Goal: Navigation & Orientation: Understand site structure

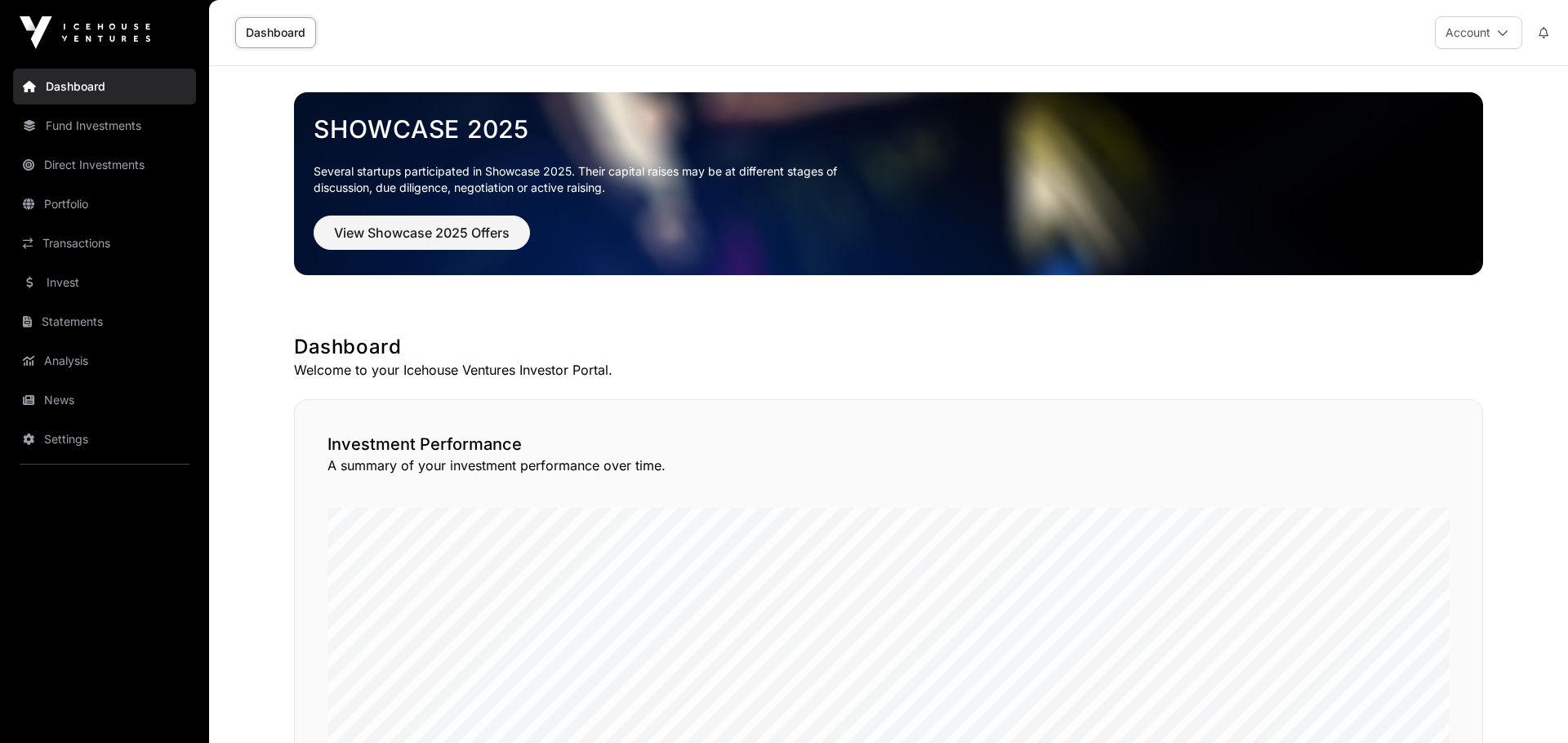
click at [68, 393] on link "News" at bounding box center [104, 399] width 183 height 36
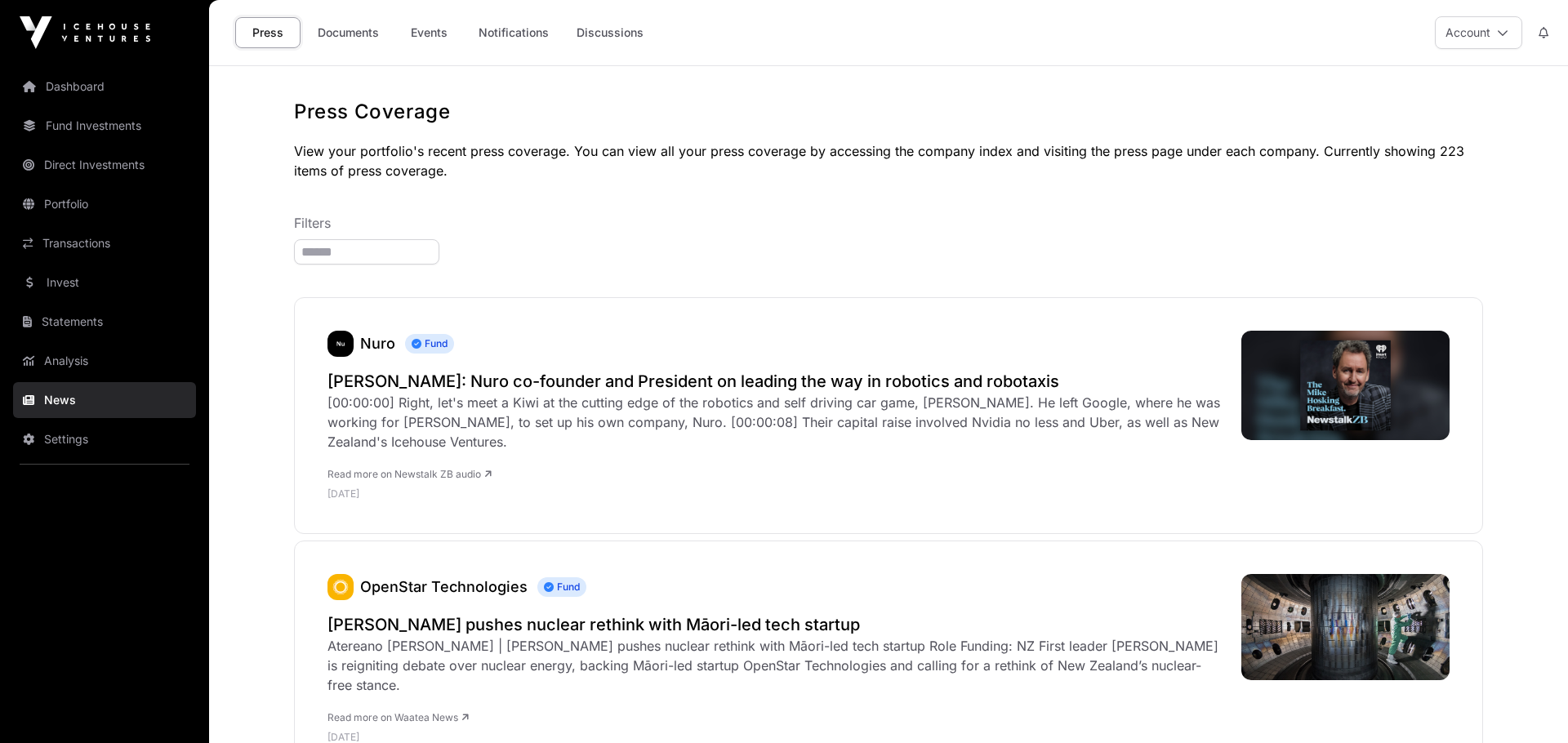
click at [346, 36] on link "Documents" at bounding box center [348, 32] width 83 height 31
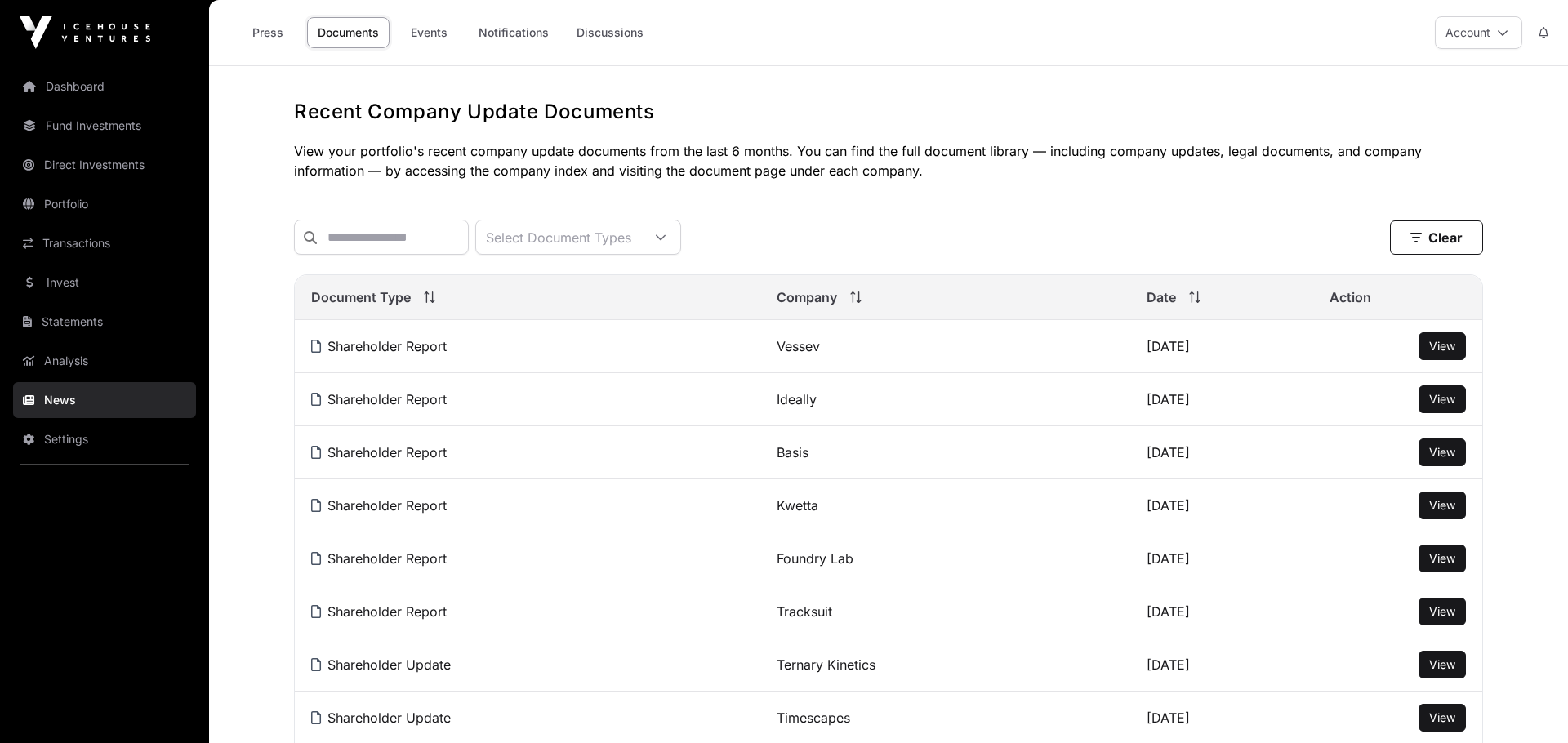
click at [61, 289] on link "Invest" at bounding box center [104, 282] width 183 height 36
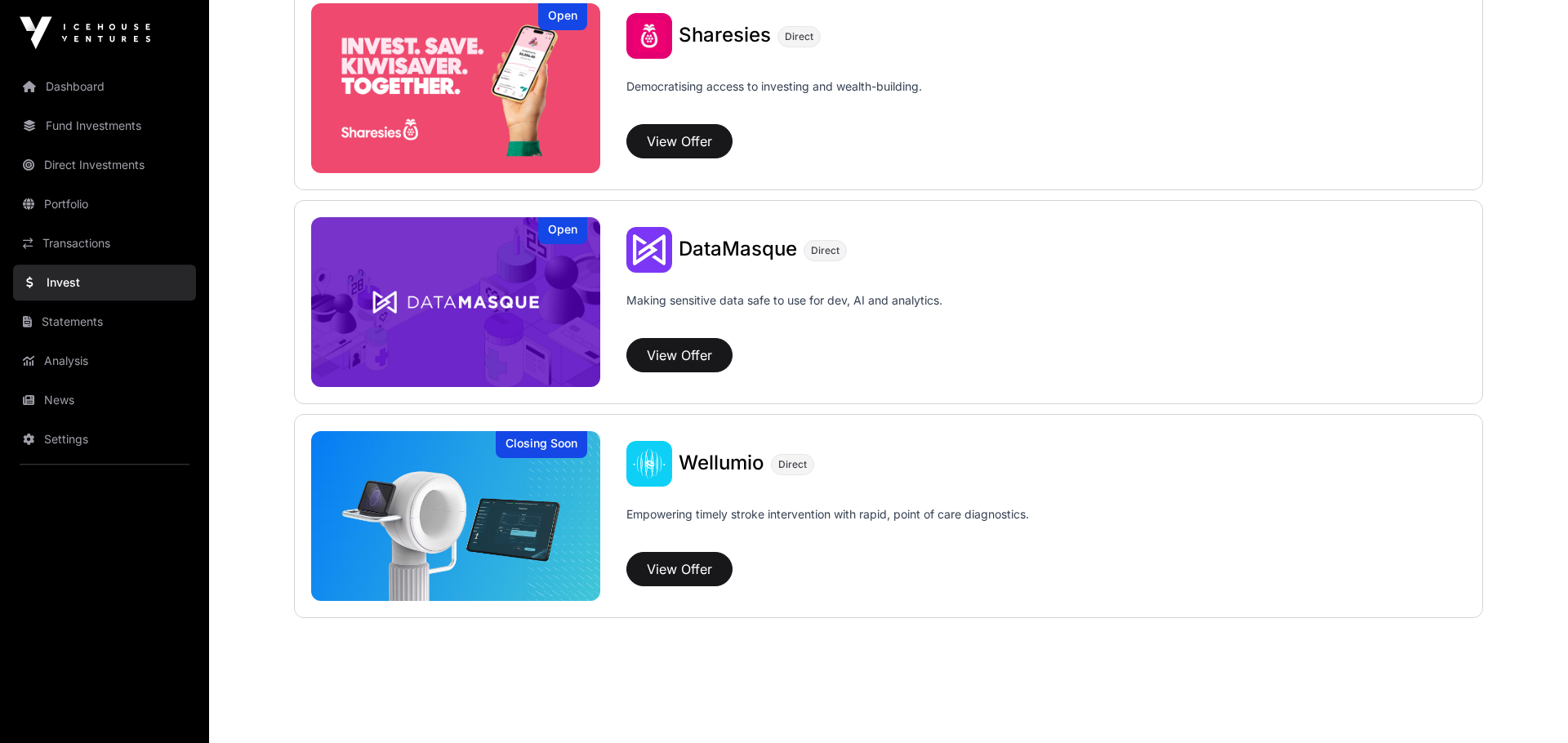
scroll to position [2160, 0]
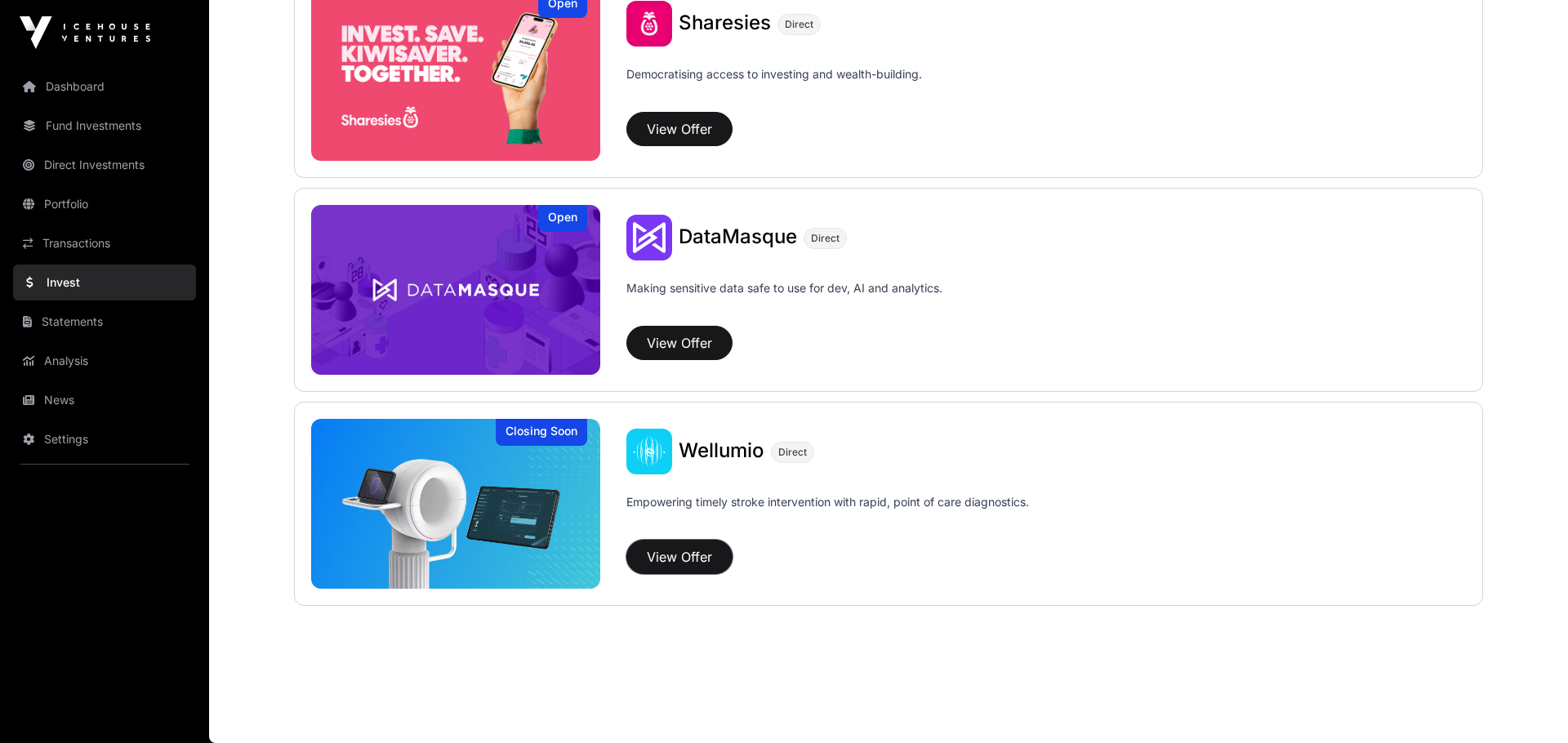
click at [673, 558] on button "View Offer" at bounding box center [679, 556] width 106 height 34
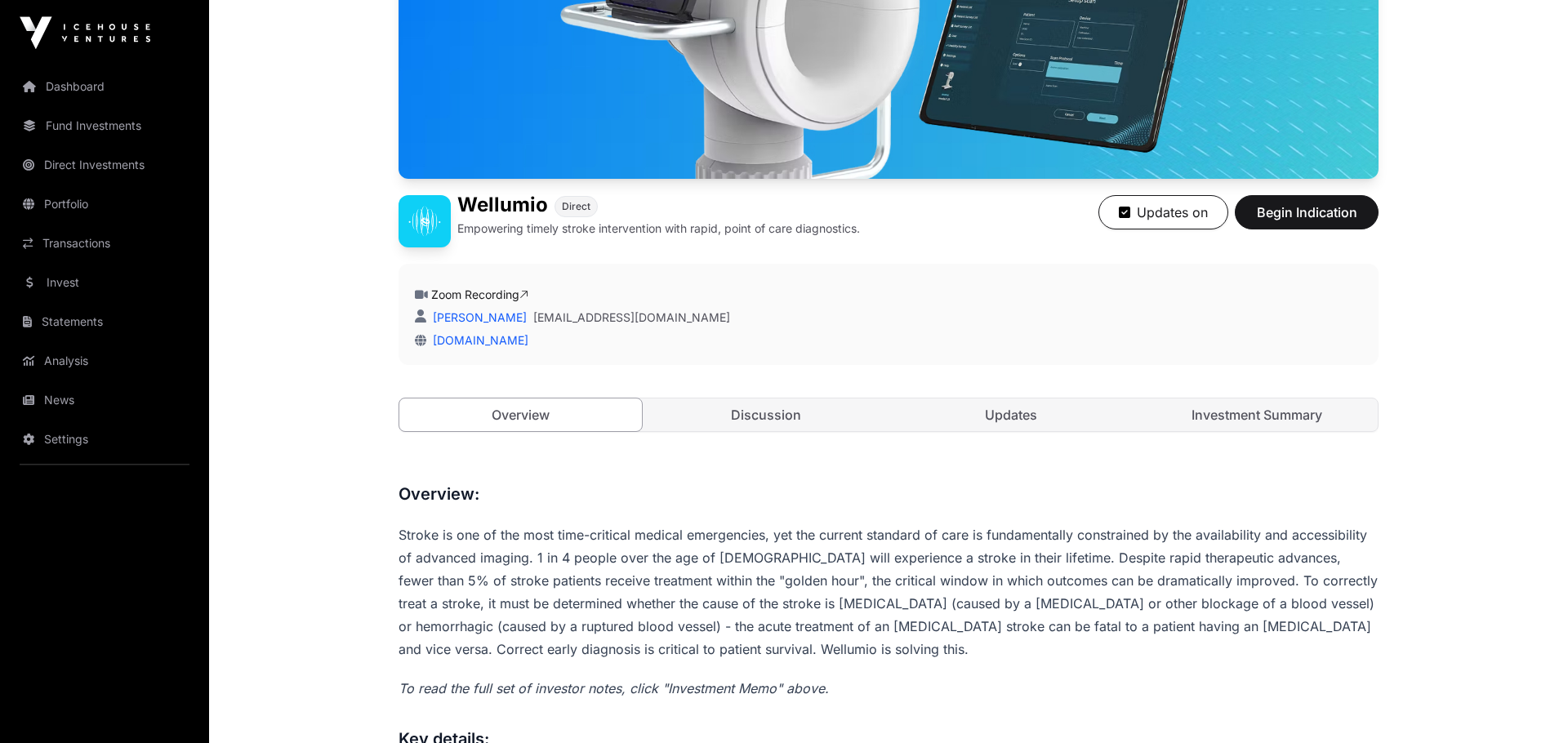
scroll to position [225, 0]
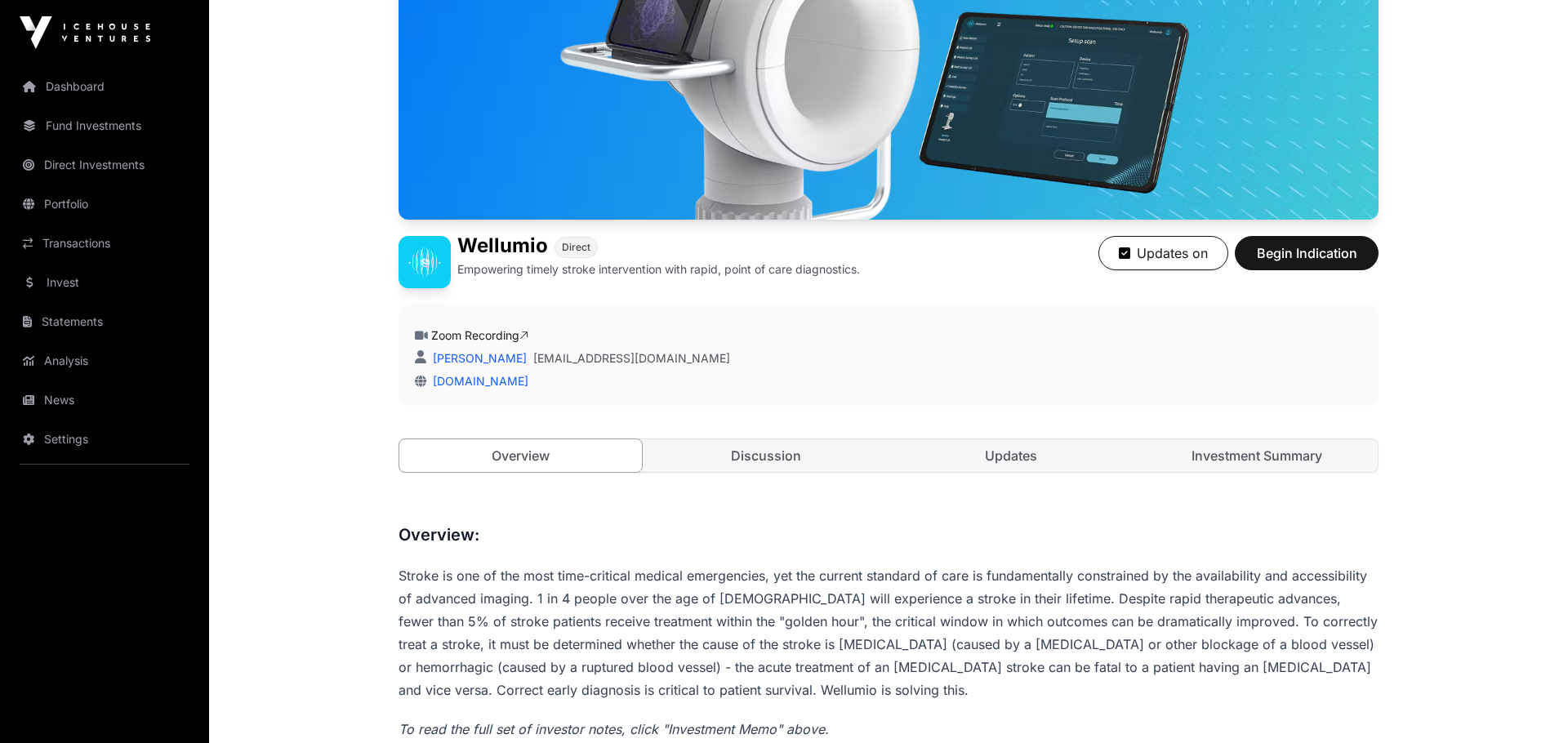
click at [1282, 451] on link "Investment Summary" at bounding box center [1257, 455] width 242 height 33
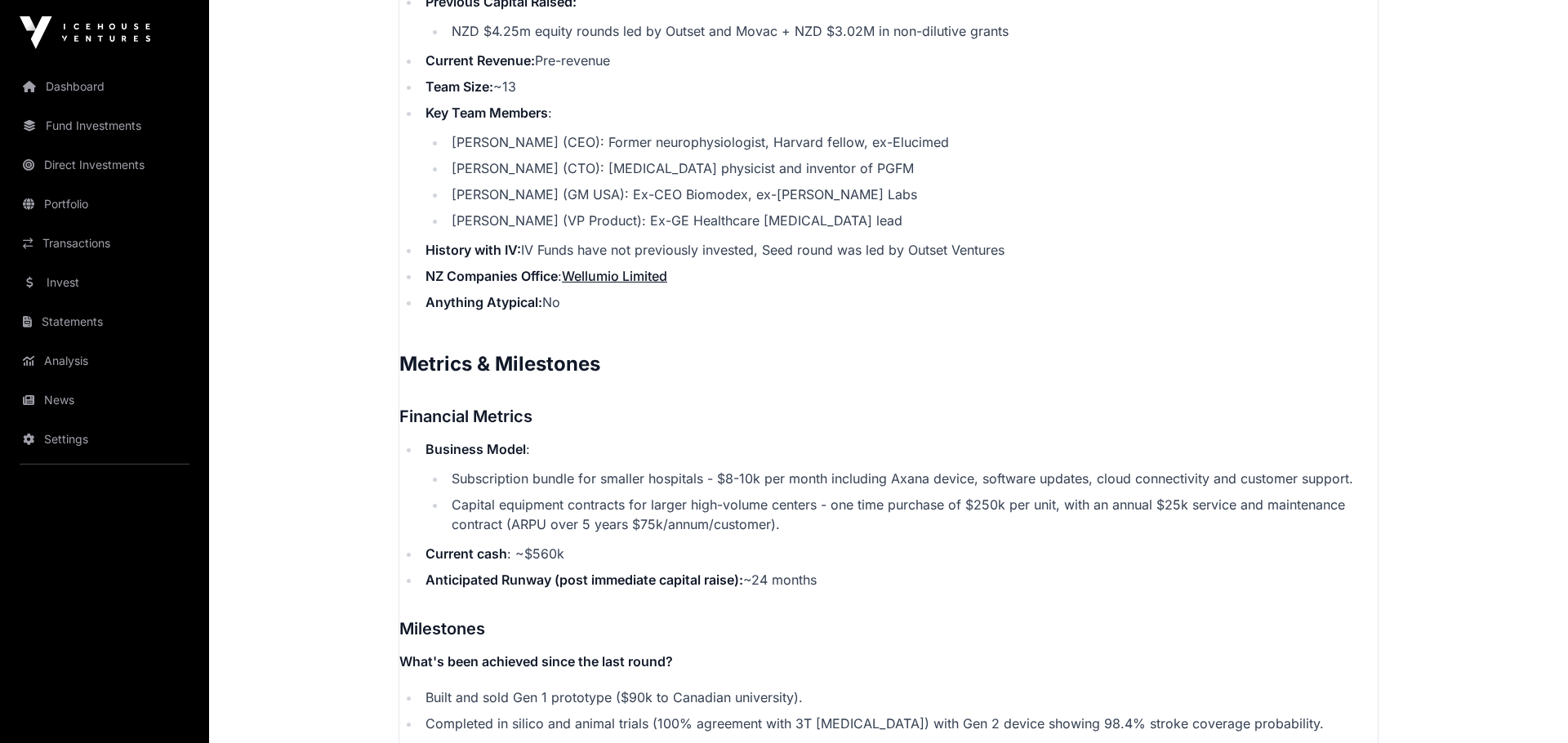
scroll to position [2478, 0]
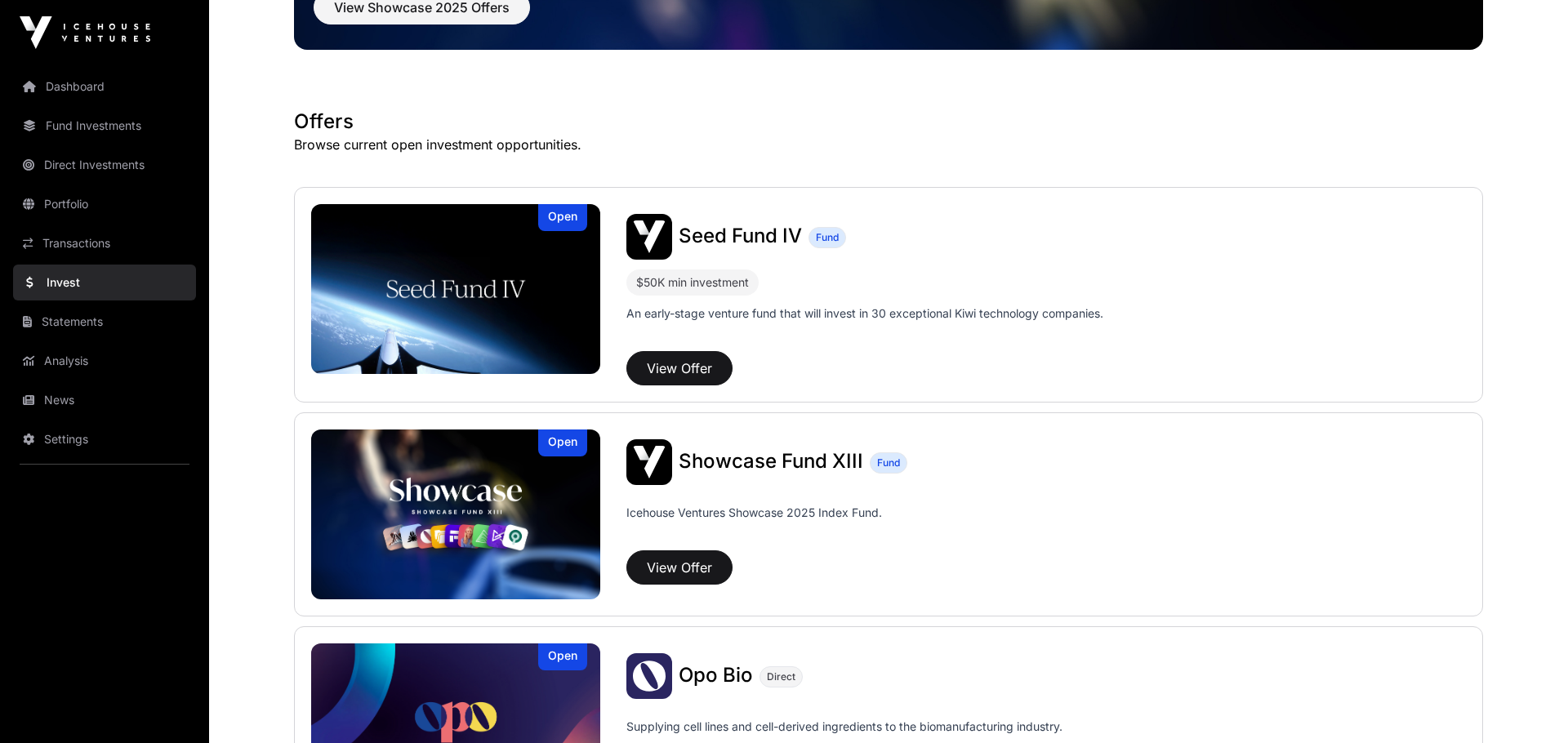
scroll to position [2160, 0]
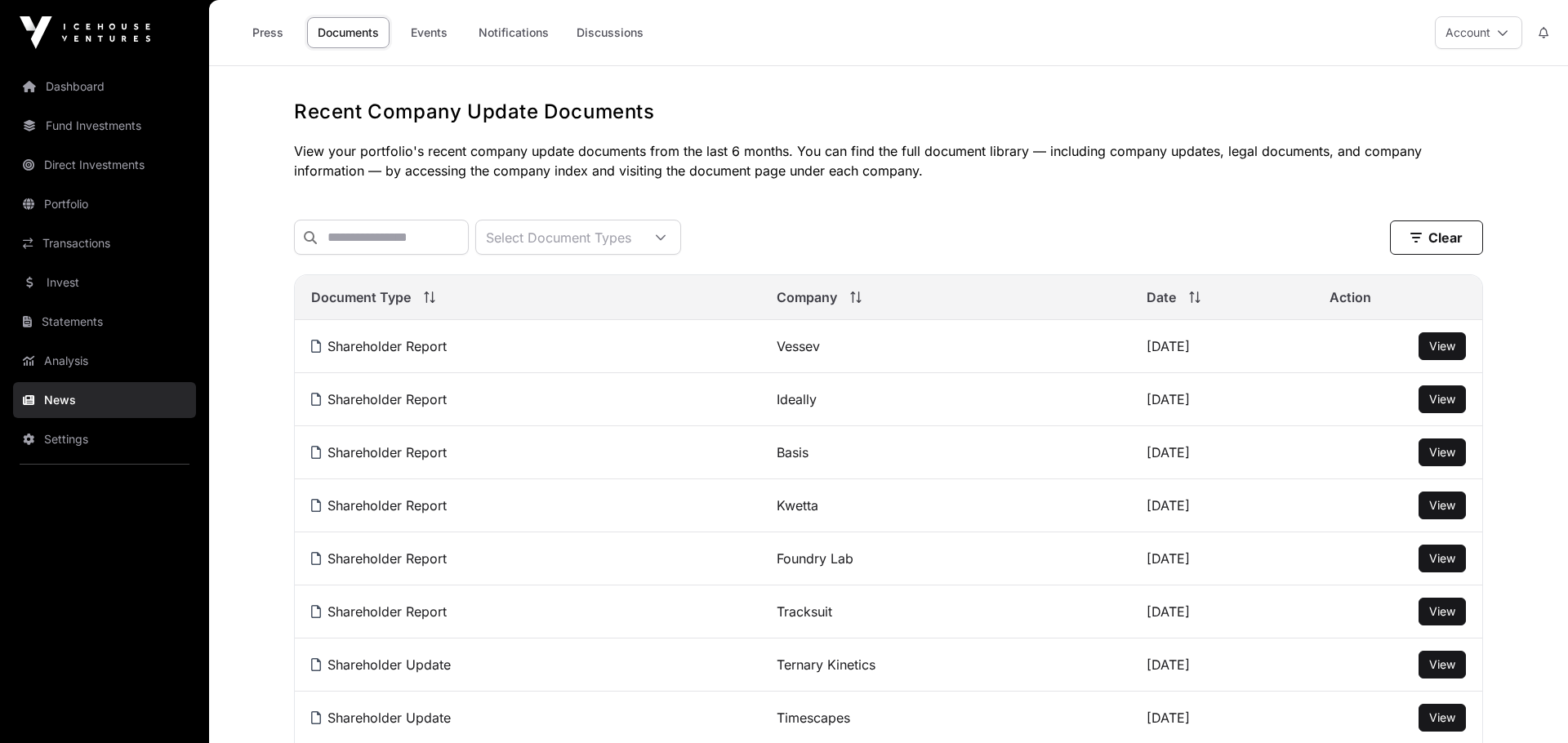
click at [84, 282] on link "Invest" at bounding box center [104, 282] width 183 height 36
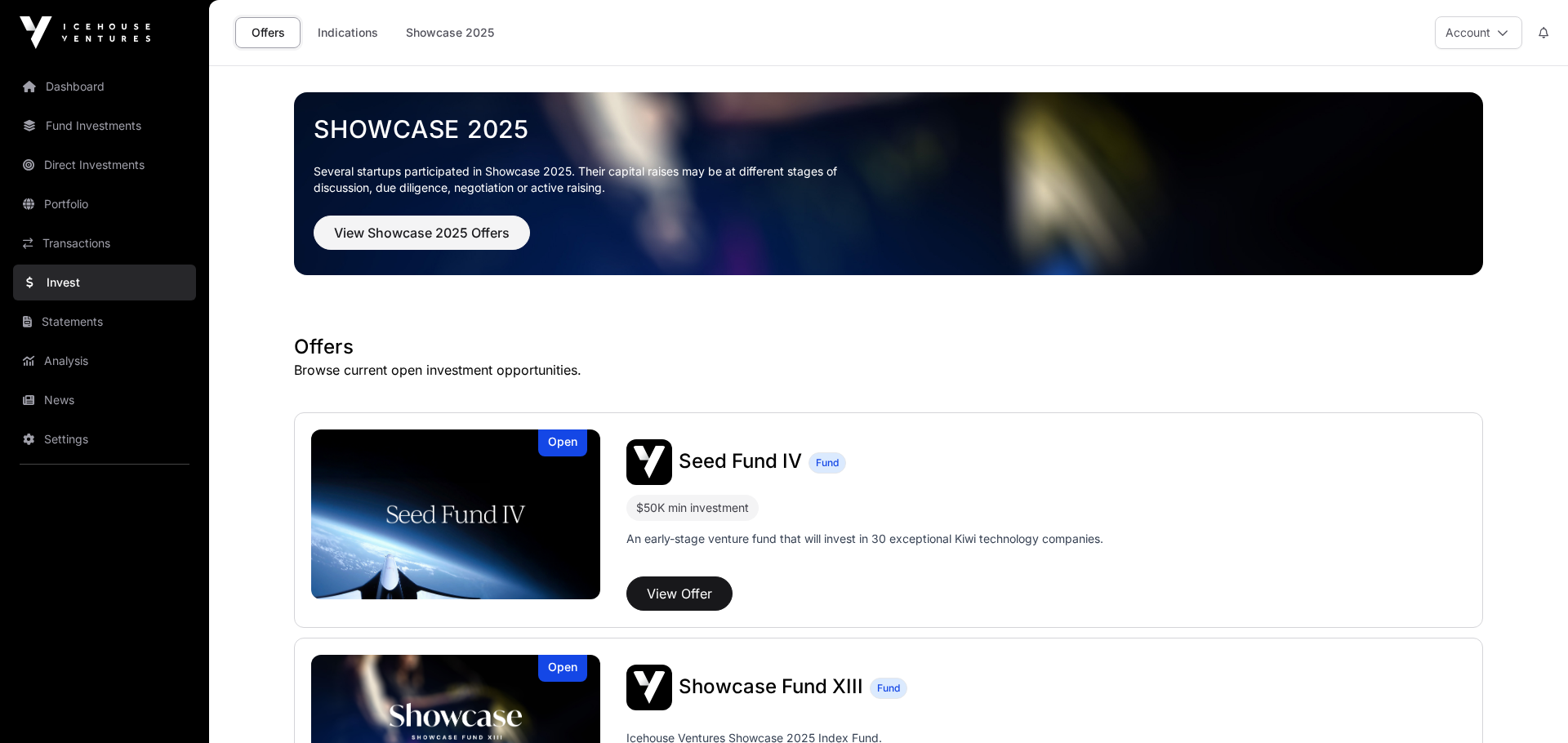
click at [359, 43] on link "Indications" at bounding box center [348, 32] width 82 height 31
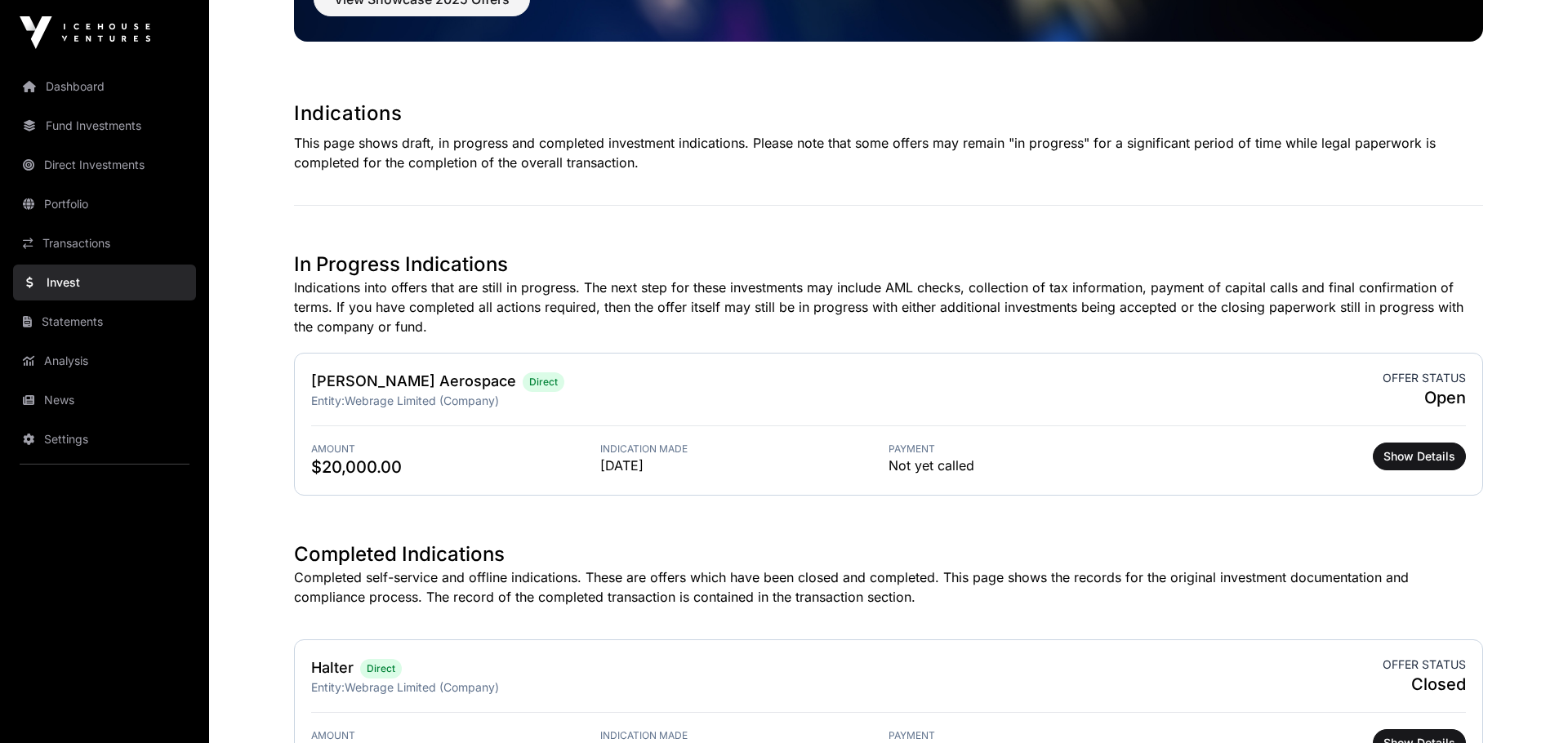
scroll to position [338, 0]
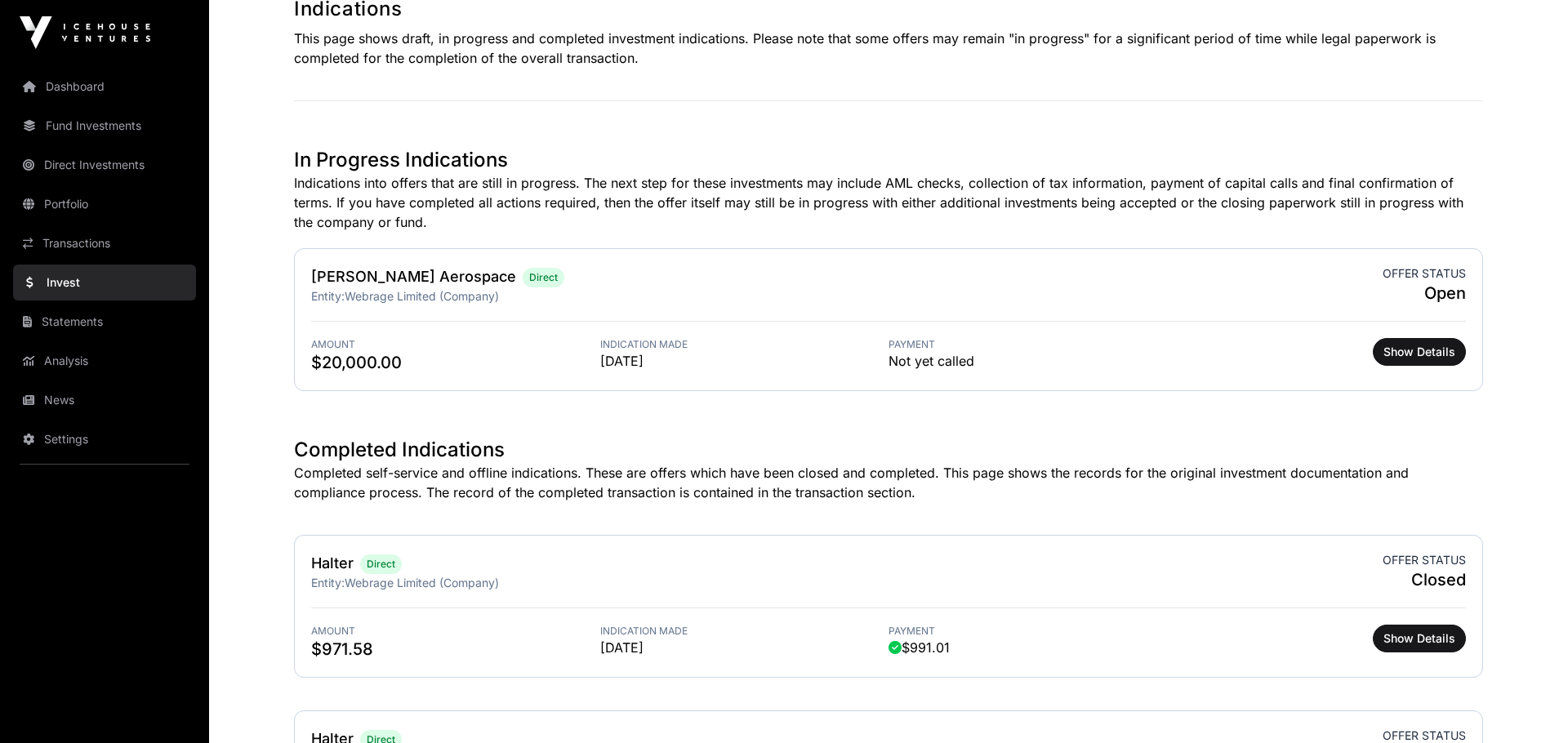
click at [76, 241] on link "Transactions" at bounding box center [104, 243] width 183 height 36
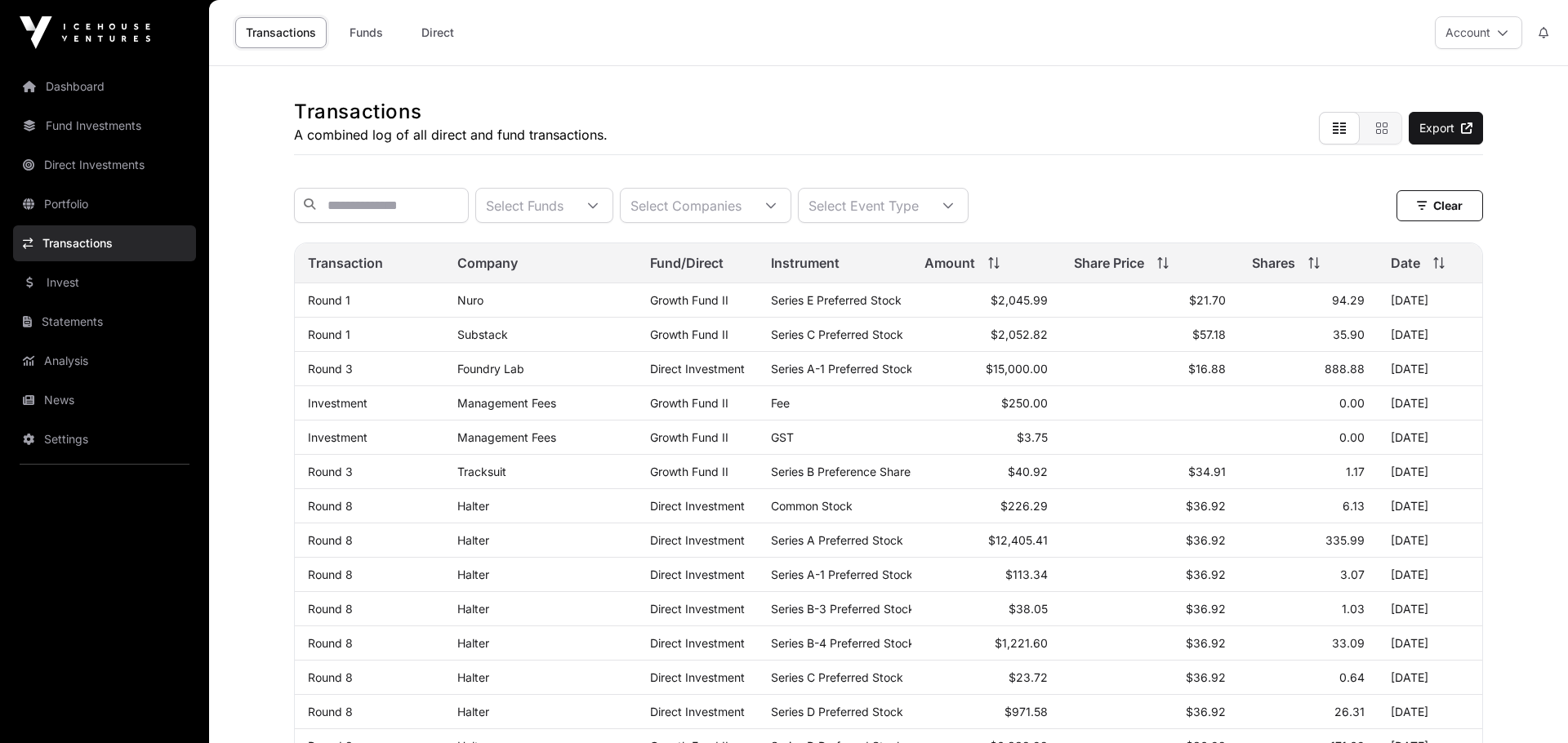
click at [84, 207] on link "Portfolio" at bounding box center [104, 204] width 183 height 36
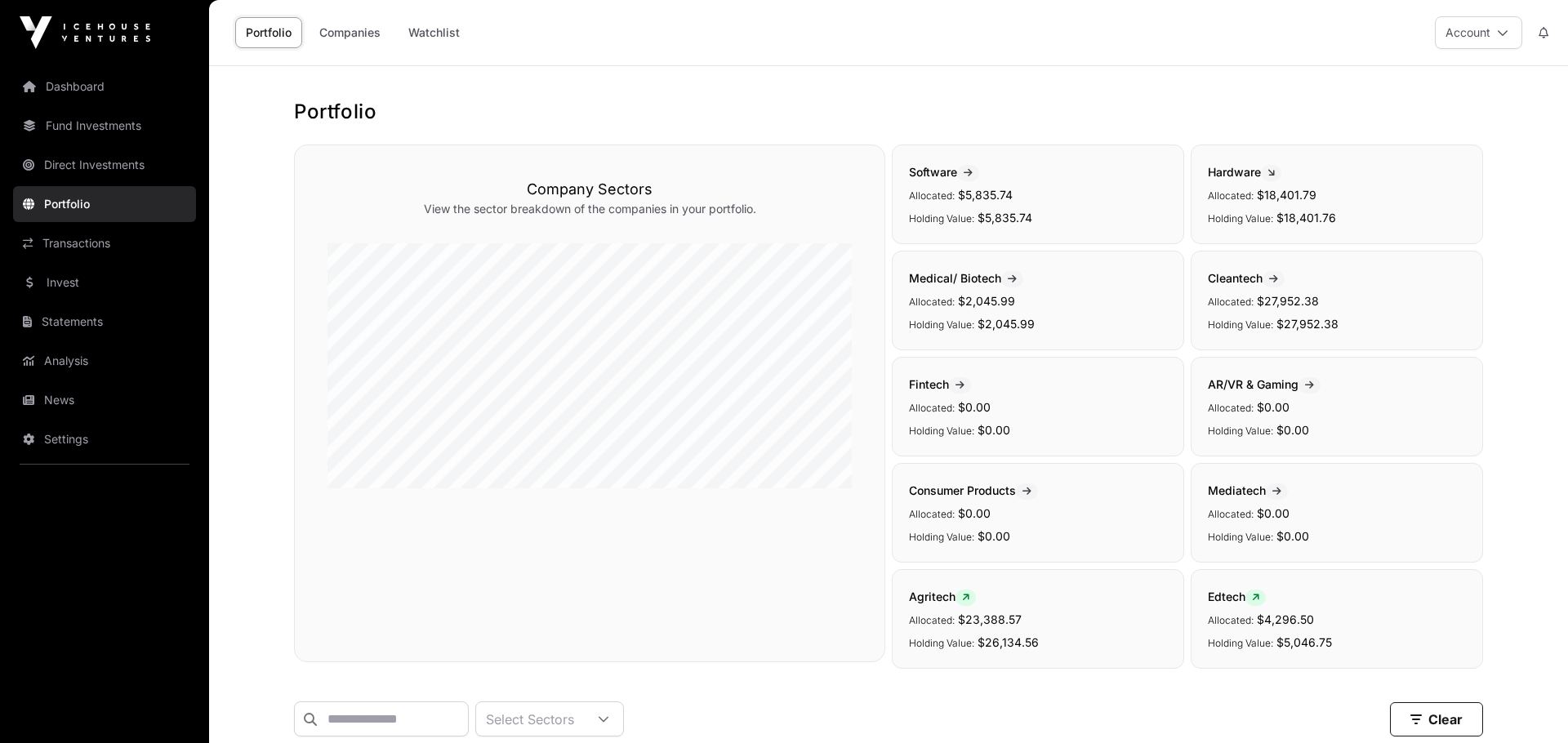
click at [112, 157] on link "Direct Investments" at bounding box center [104, 165] width 183 height 36
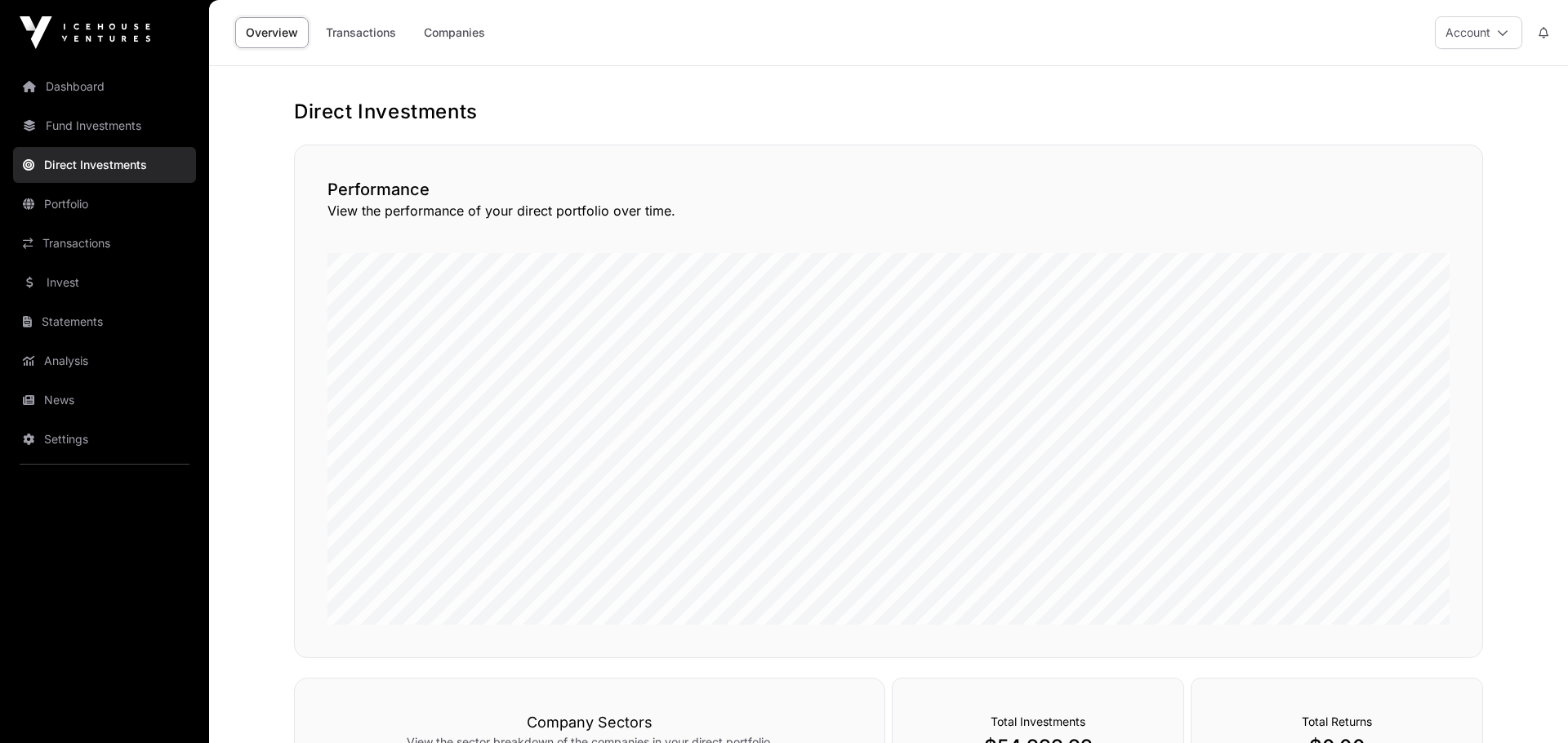
click at [91, 120] on link "Fund Investments" at bounding box center [104, 126] width 183 height 36
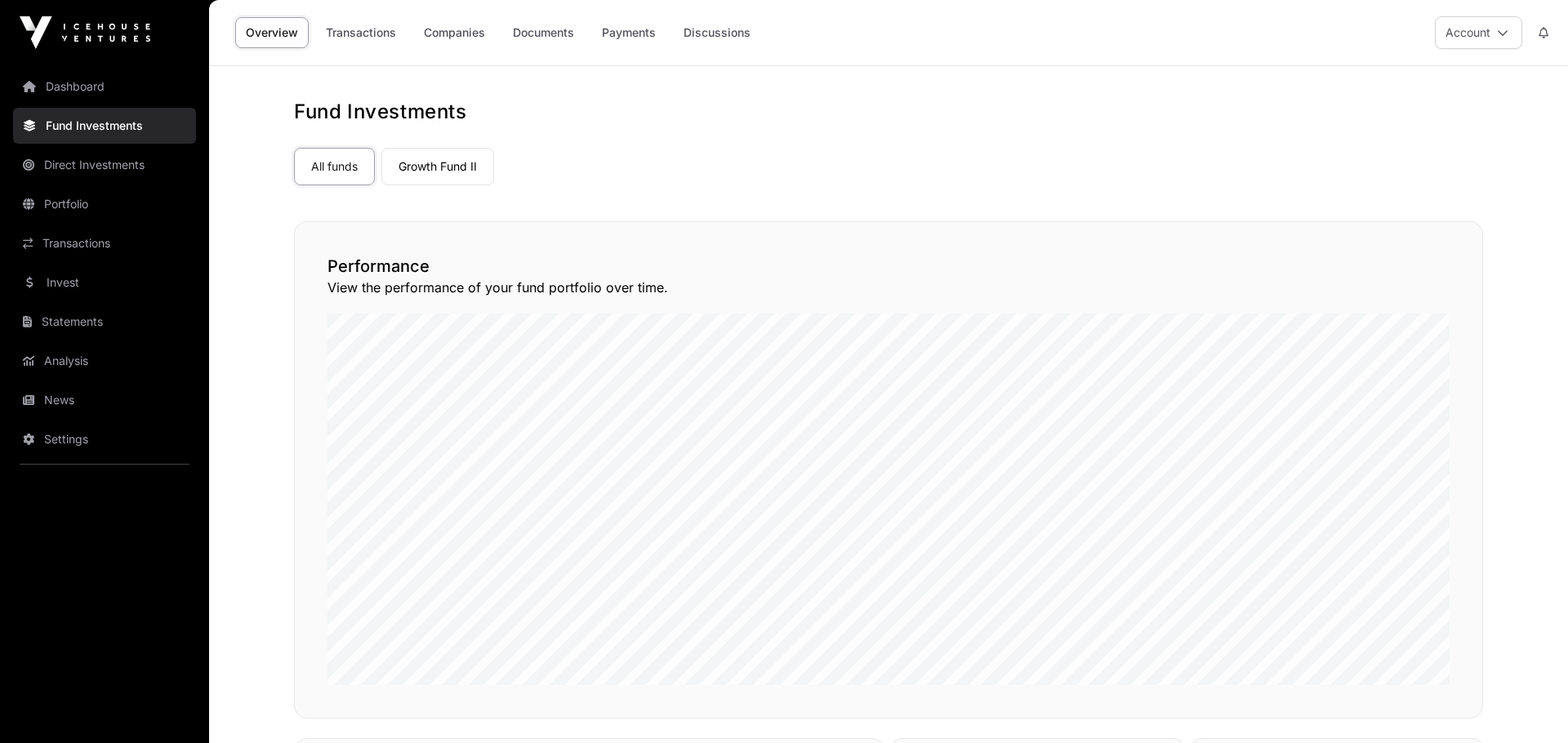
click at [89, 88] on link "Dashboard" at bounding box center [104, 87] width 183 height 36
